Goal: Task Accomplishment & Management: Use online tool/utility

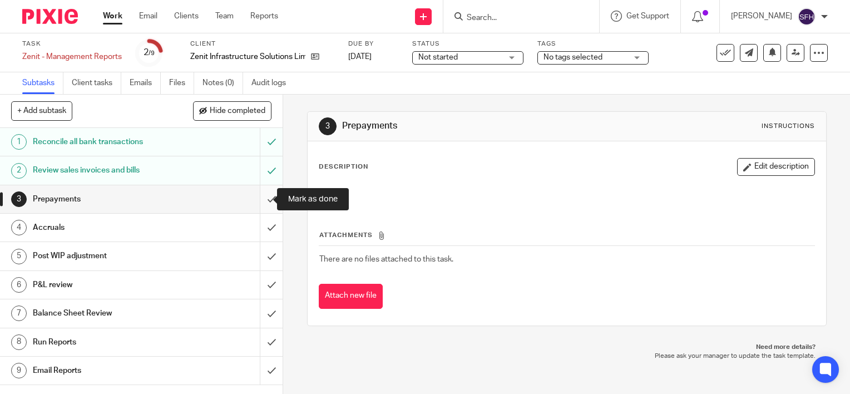
click at [262, 198] on input "submit" at bounding box center [141, 199] width 282 height 28
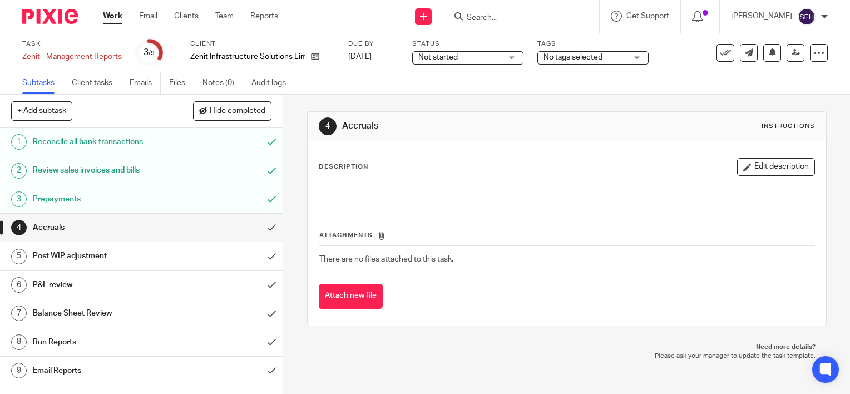
click at [188, 256] on div "Post WIP adjustment" at bounding box center [141, 255] width 216 height 17
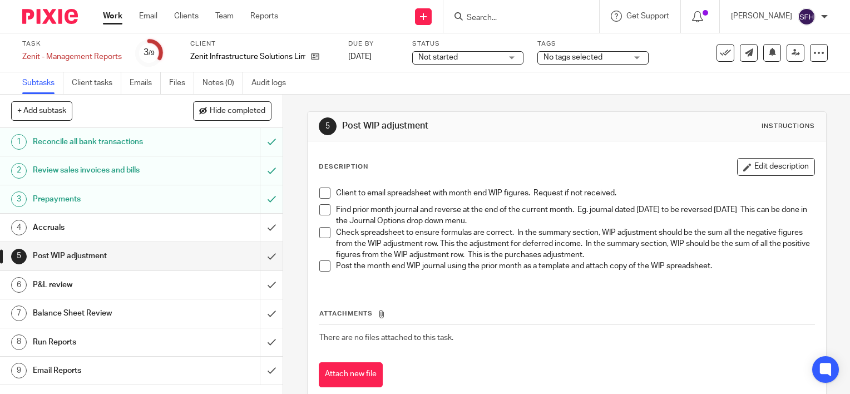
click at [319, 191] on span at bounding box center [324, 192] width 11 height 11
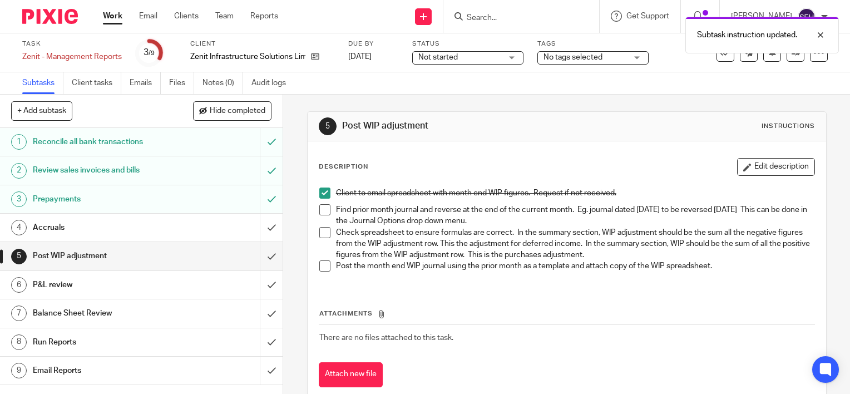
click at [320, 211] on span at bounding box center [324, 209] width 11 height 11
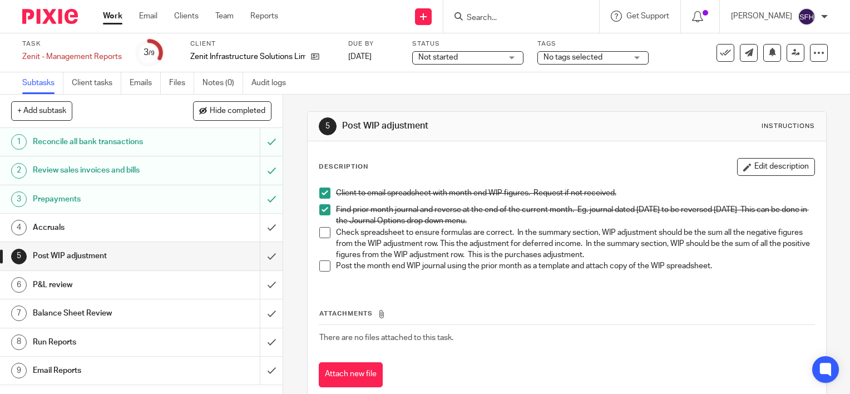
click at [322, 231] on span at bounding box center [324, 232] width 11 height 11
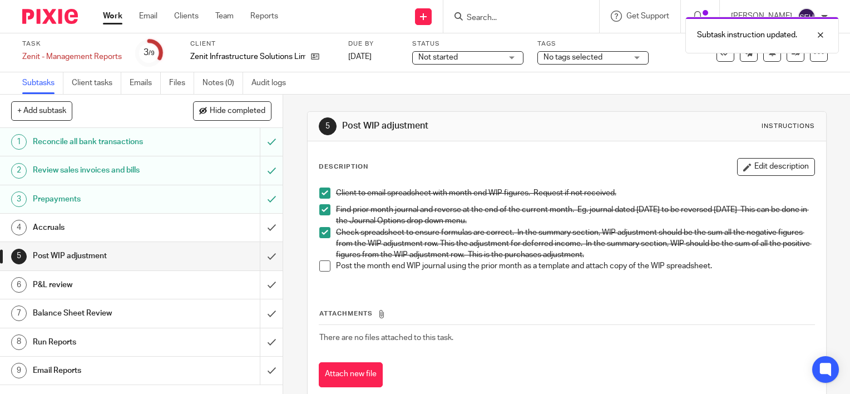
click at [319, 264] on span at bounding box center [324, 265] width 11 height 11
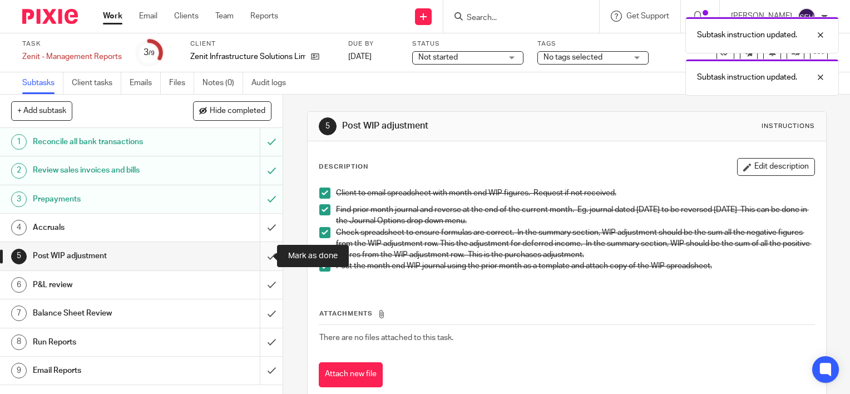
click at [256, 257] on input "submit" at bounding box center [141, 256] width 282 height 28
